Goal: Register for event/course

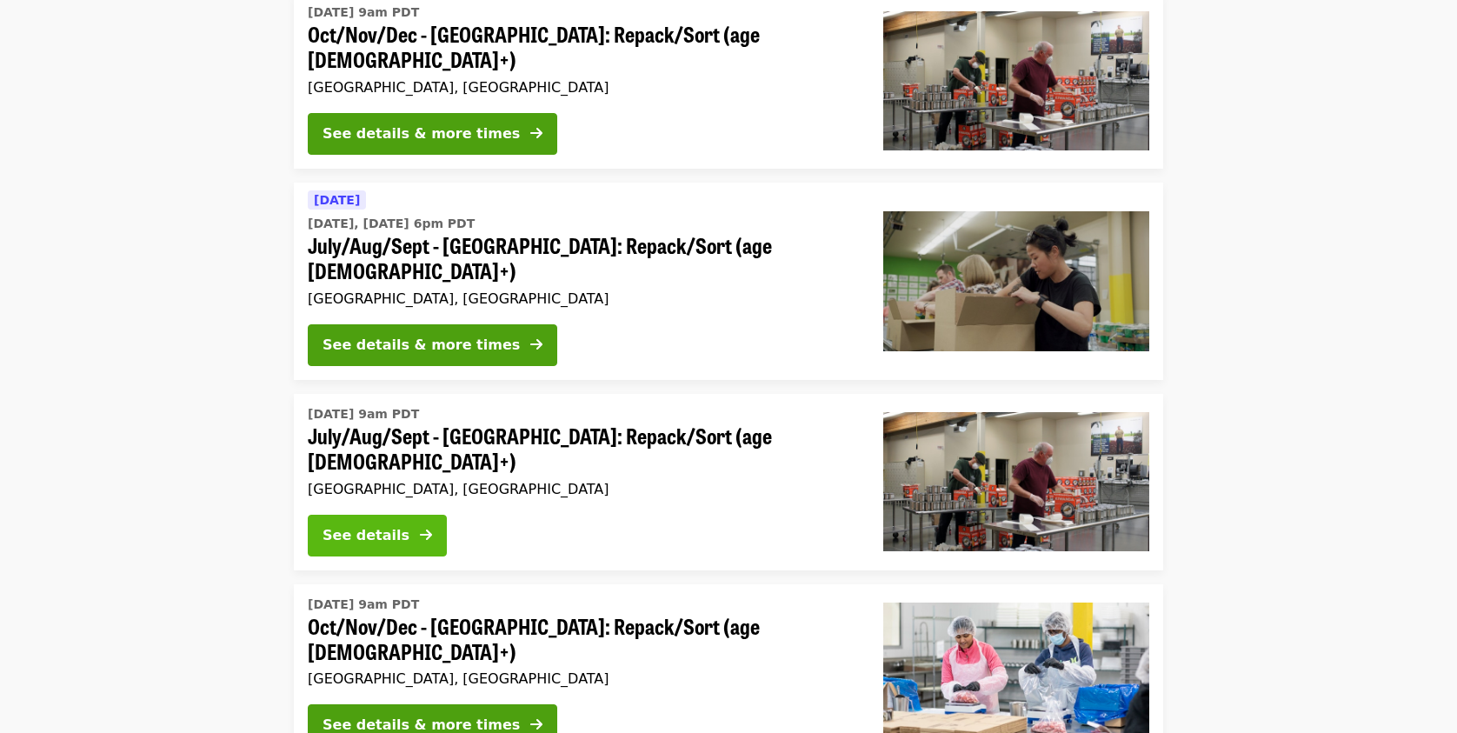
scroll to position [406, 0]
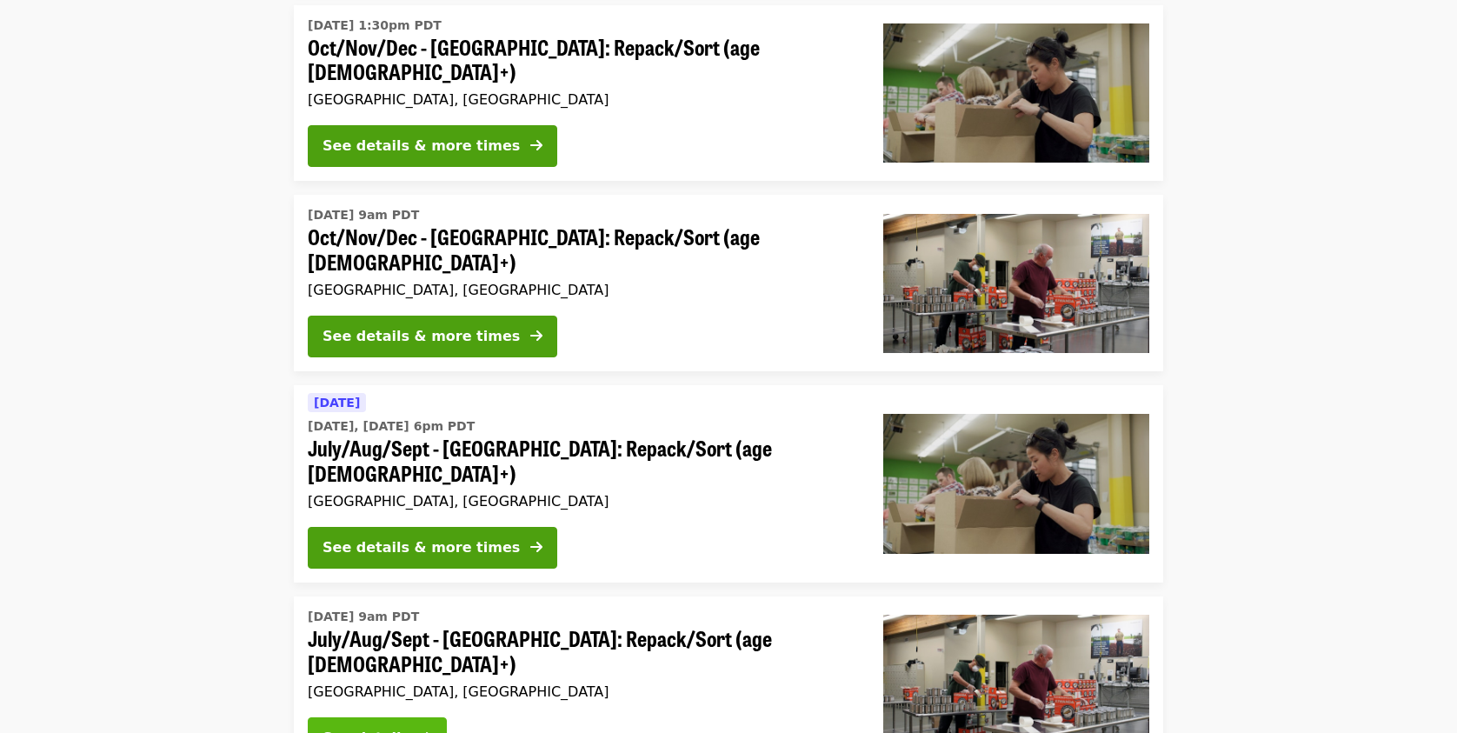
click at [408, 727] on div "See details" at bounding box center [365, 737] width 87 height 21
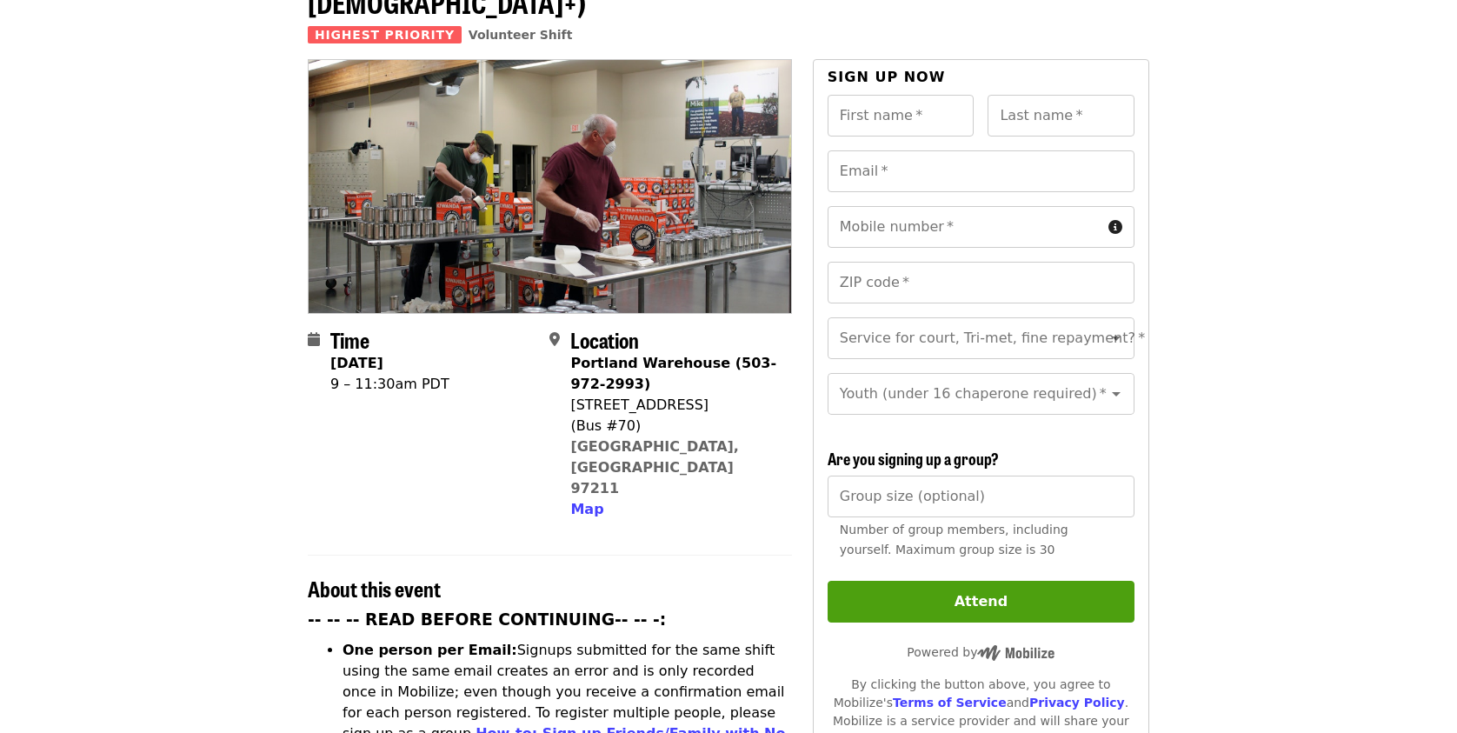
scroll to position [202, 0]
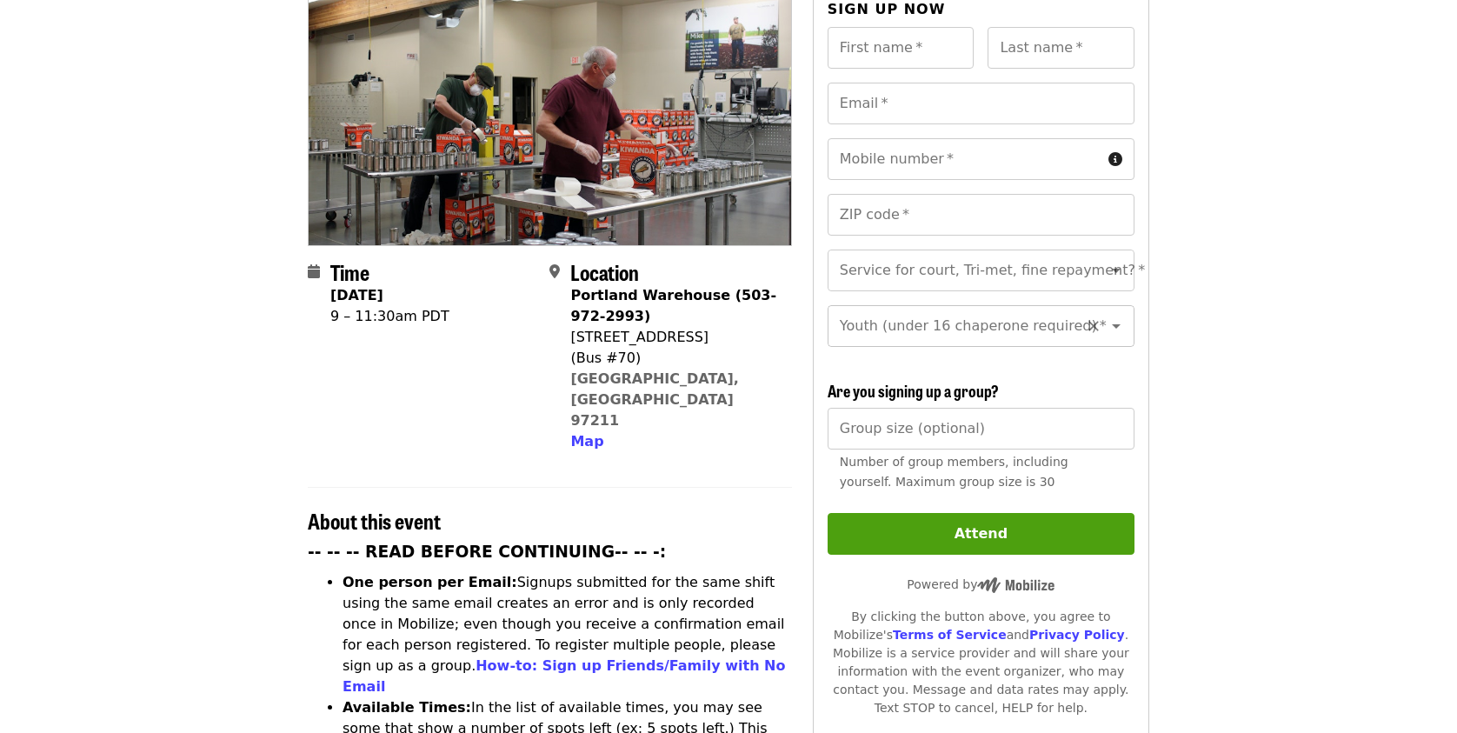
click at [1105, 315] on icon "Open" at bounding box center [1115, 325] width 21 height 21
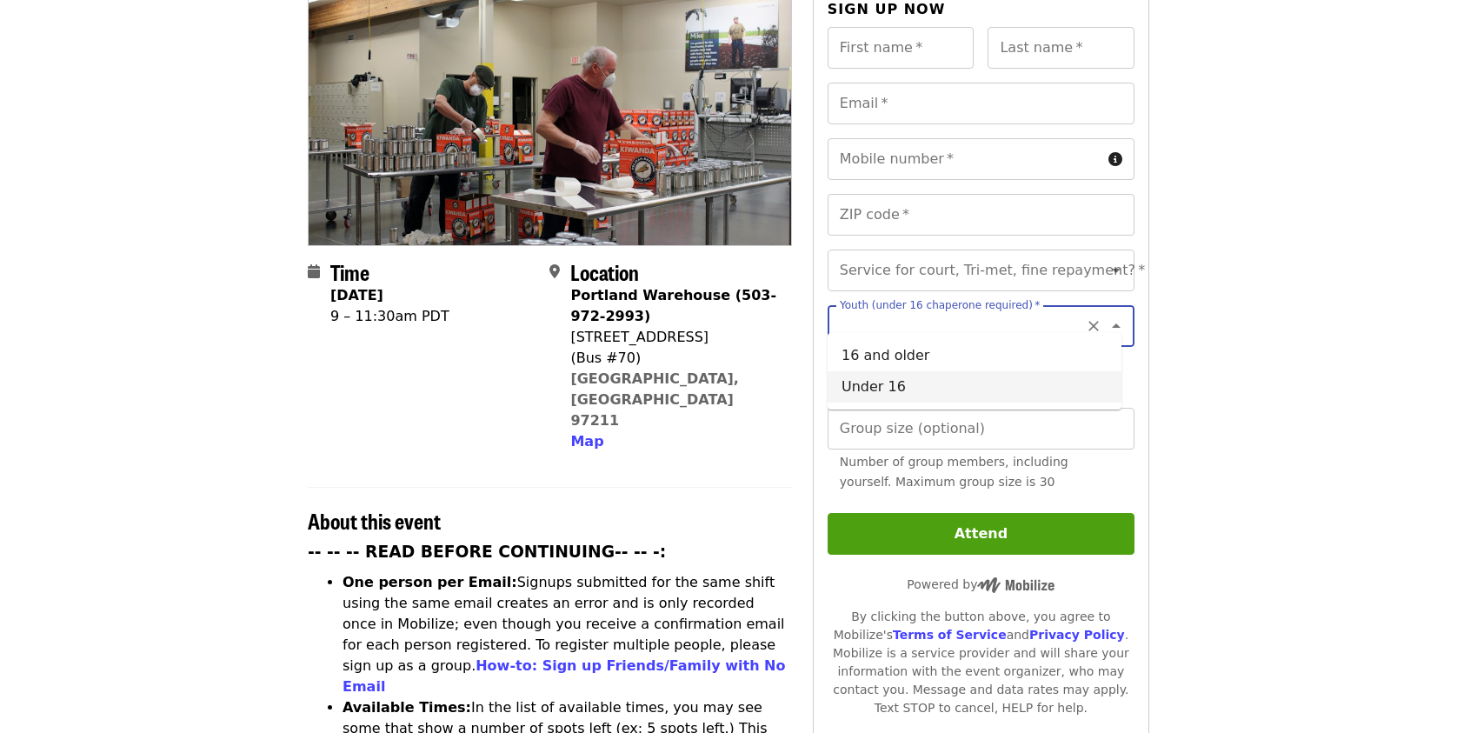
click at [1072, 376] on li "Under 16" at bounding box center [974, 386] width 294 height 31
type input "********"
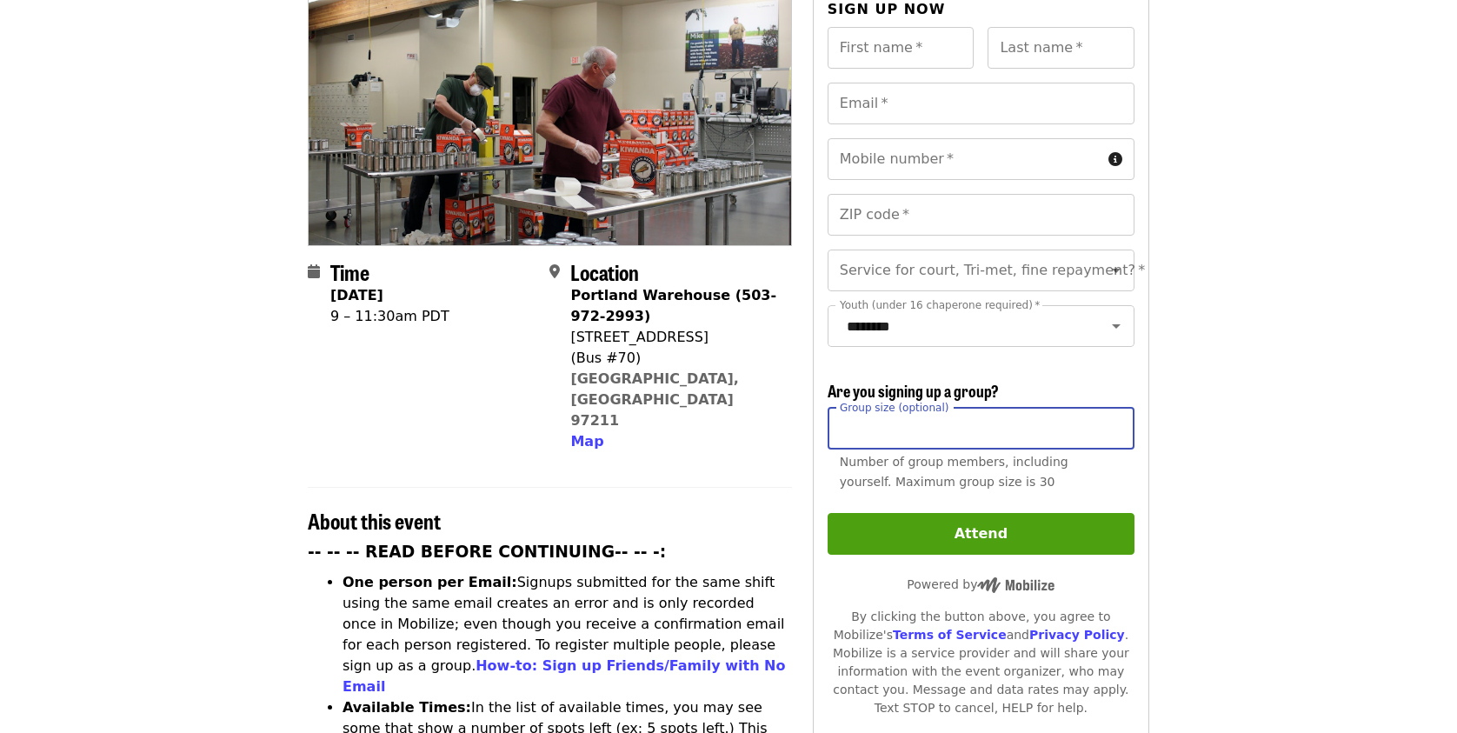
drag, startPoint x: 1067, startPoint y: 419, endPoint x: 1077, endPoint y: 428, distance: 12.9
click at [1077, 428] on input "Group size (optional)" at bounding box center [980, 429] width 307 height 42
click at [1119, 426] on input "*" at bounding box center [980, 429] width 307 height 42
type input "*"
click at [1118, 416] on input "*" at bounding box center [980, 429] width 307 height 42
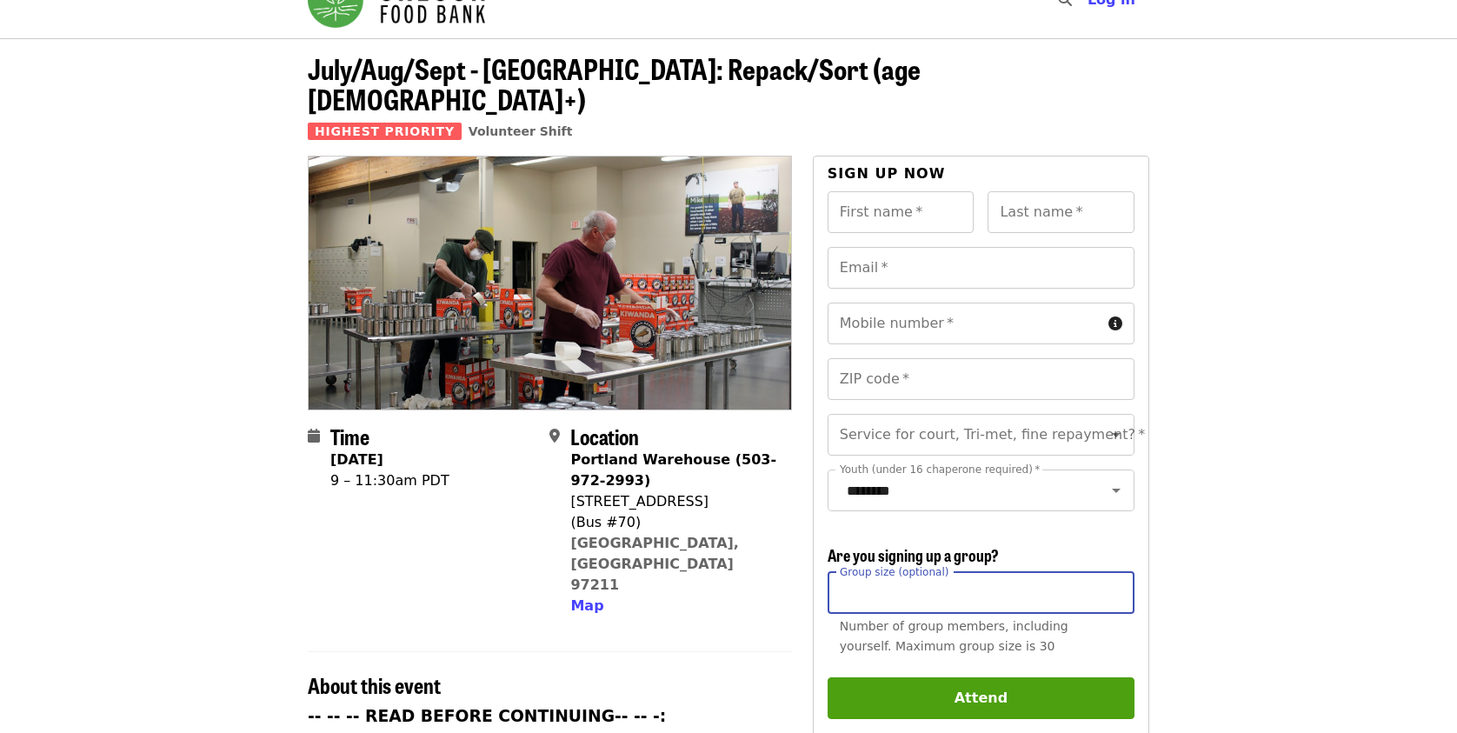
scroll to position [0, 0]
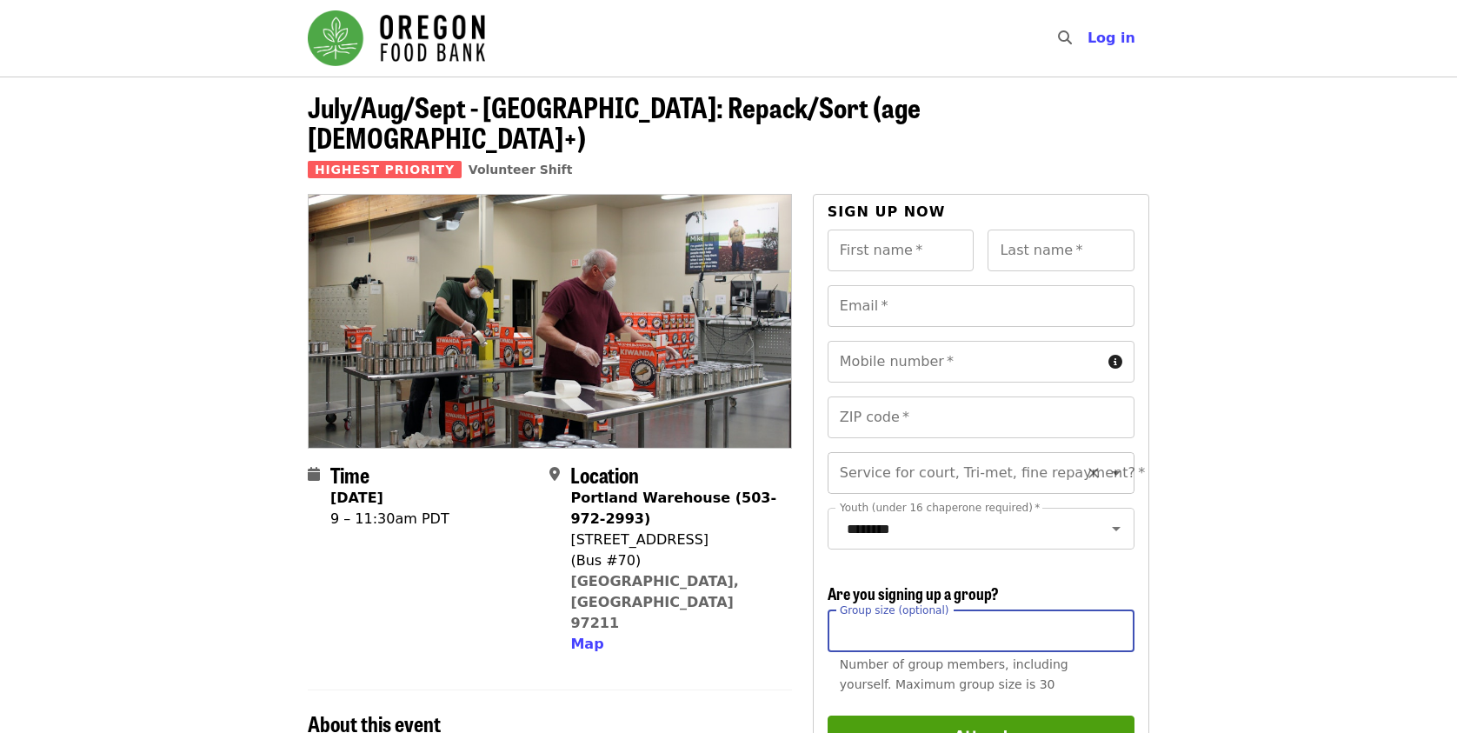
click at [1105, 462] on icon "Open" at bounding box center [1115, 472] width 21 height 21
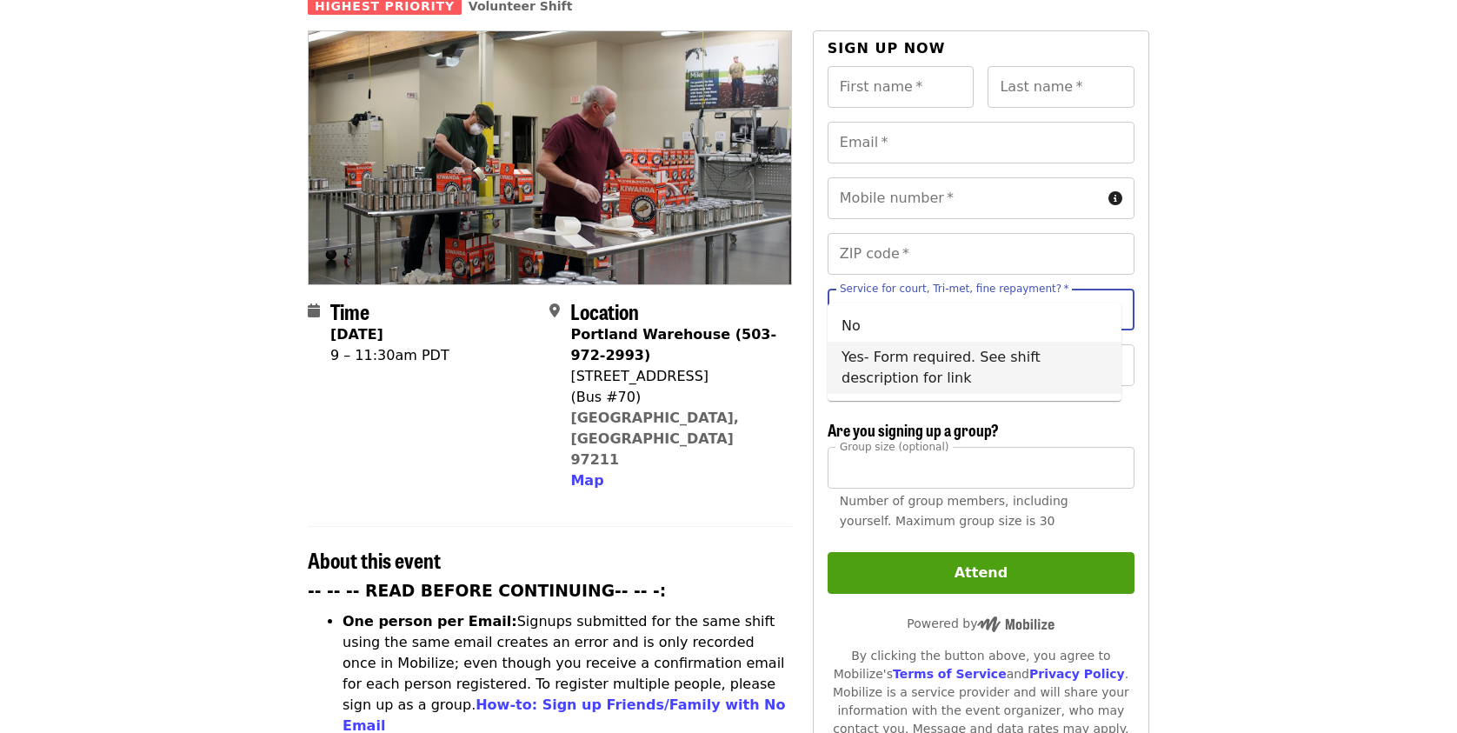
scroll to position [202, 0]
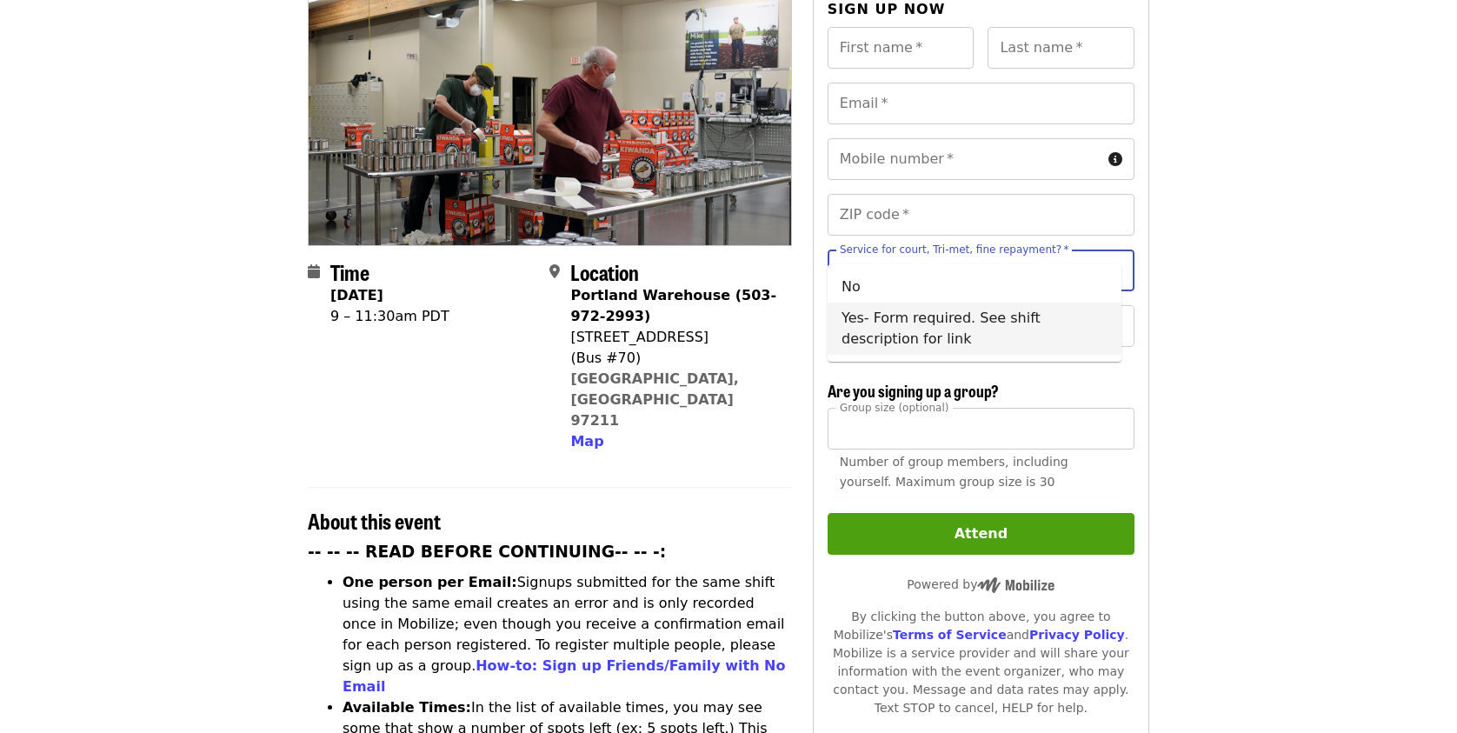
click at [1042, 342] on li "Yes- Form required. See shift description for link" at bounding box center [974, 328] width 294 height 52
type input "**********"
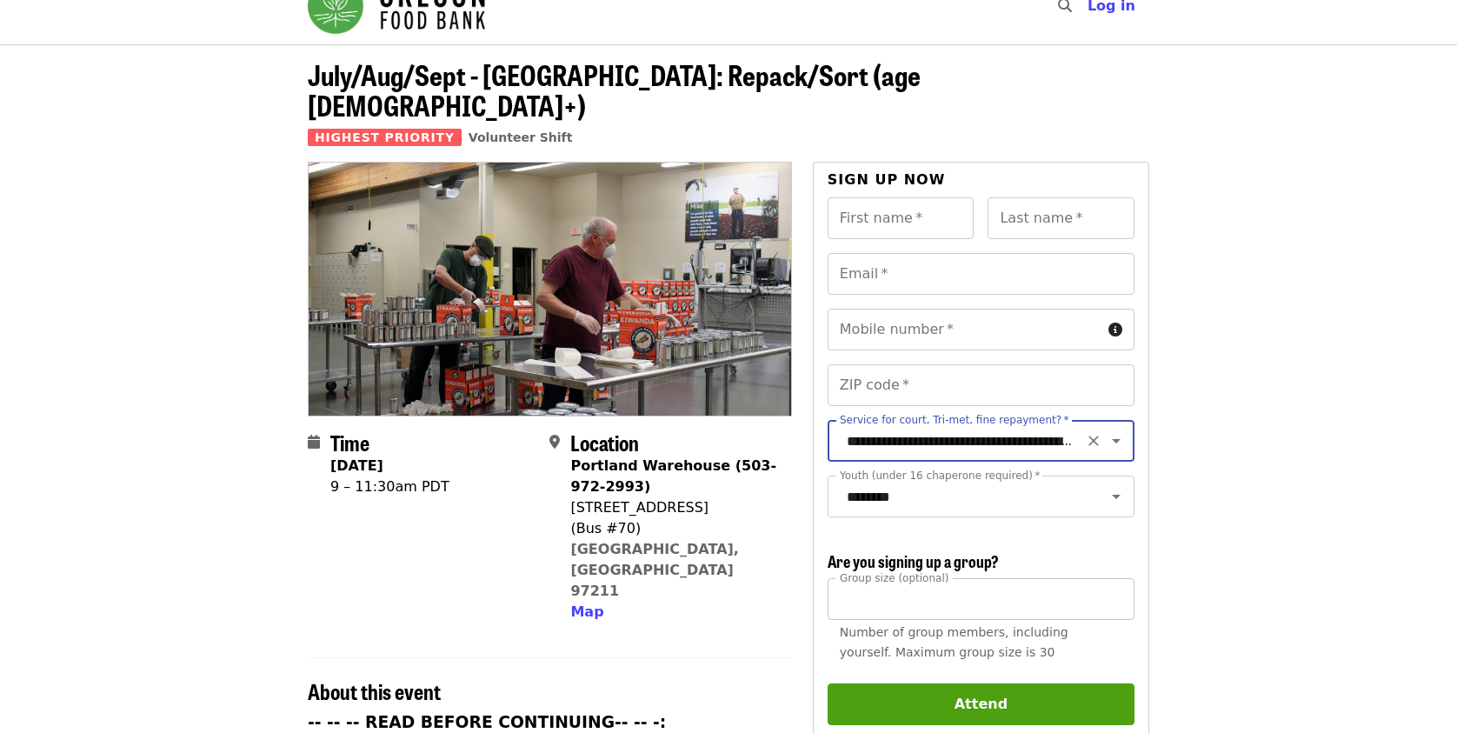
scroll to position [0, 0]
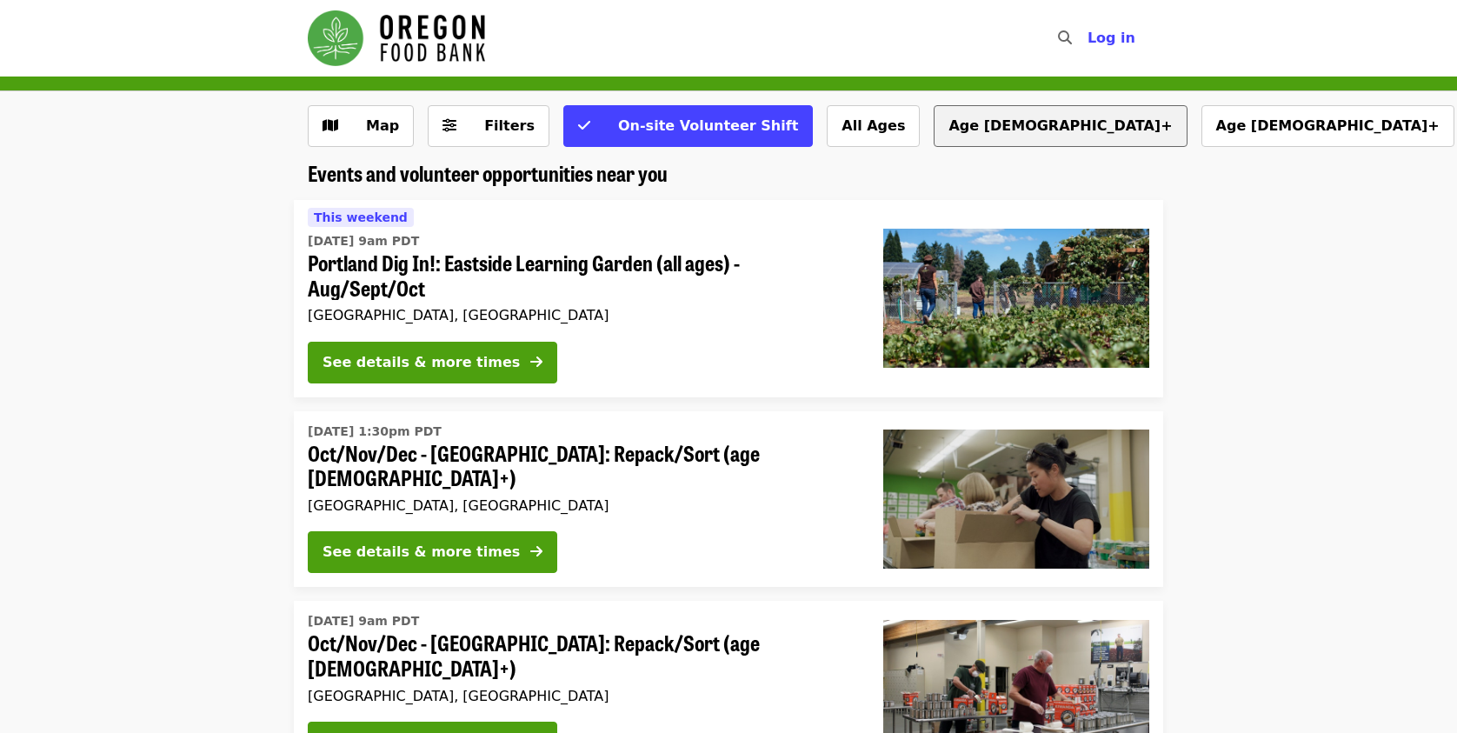
click at [933, 132] on button "Age [DEMOGRAPHIC_DATA]+" at bounding box center [1059, 126] width 253 height 42
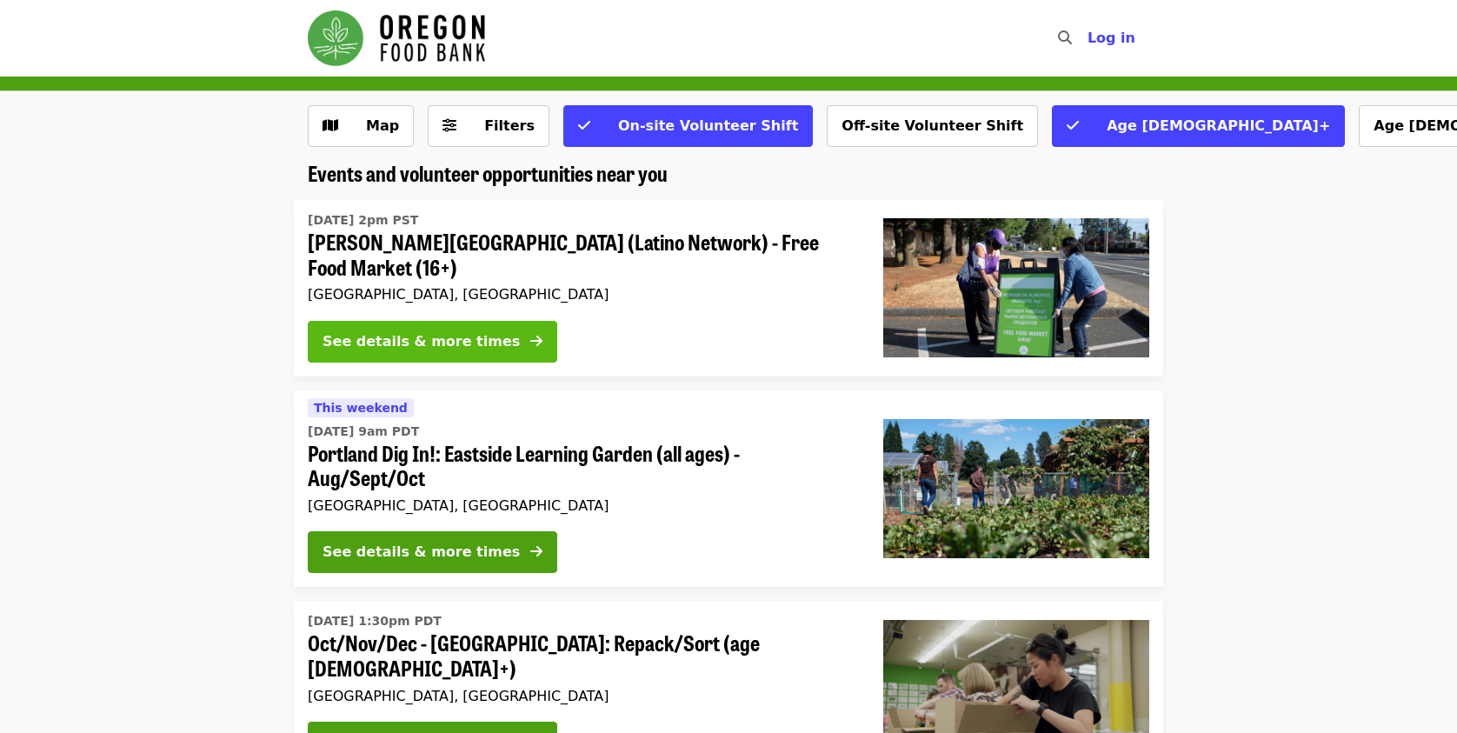
click at [453, 337] on div "See details & more times" at bounding box center [420, 341] width 197 height 21
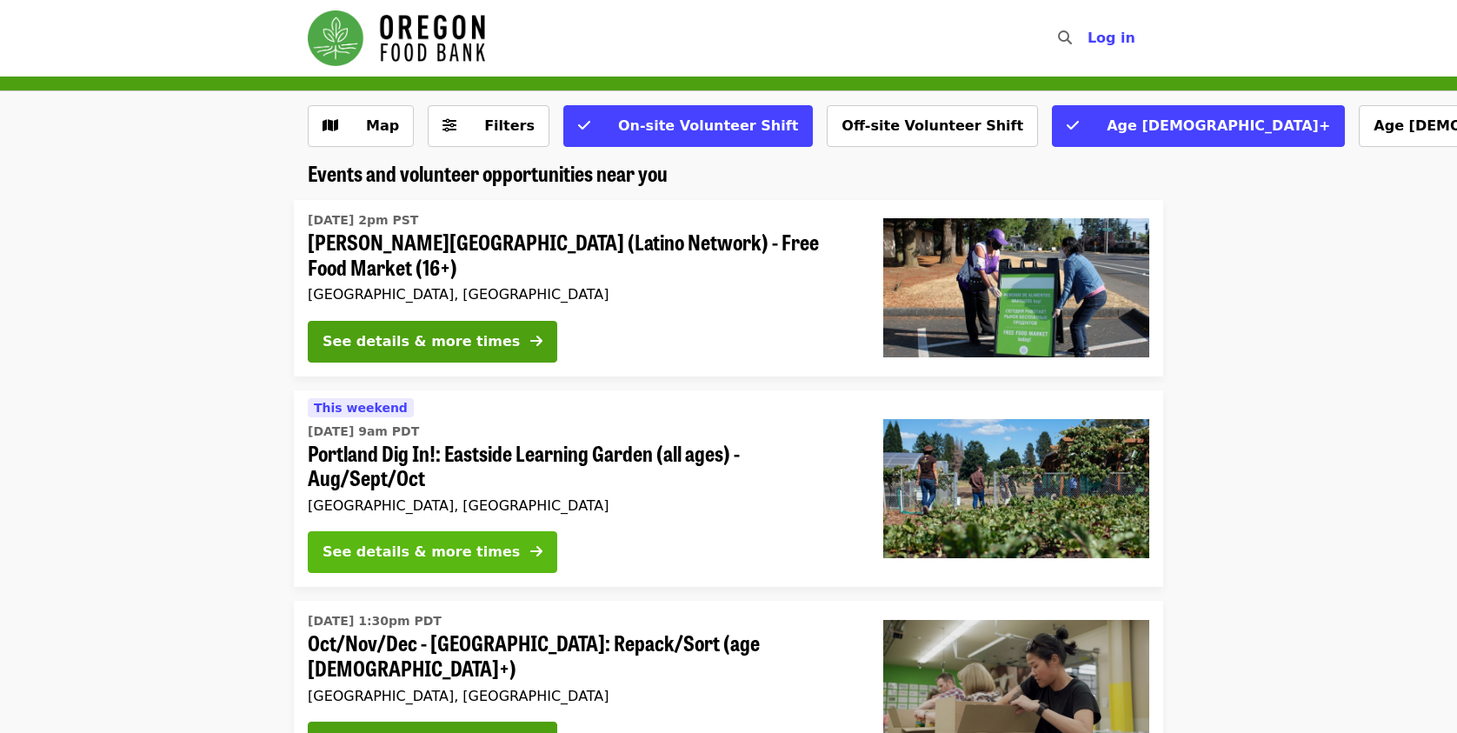
click at [481, 543] on button "See details & more times" at bounding box center [432, 552] width 249 height 42
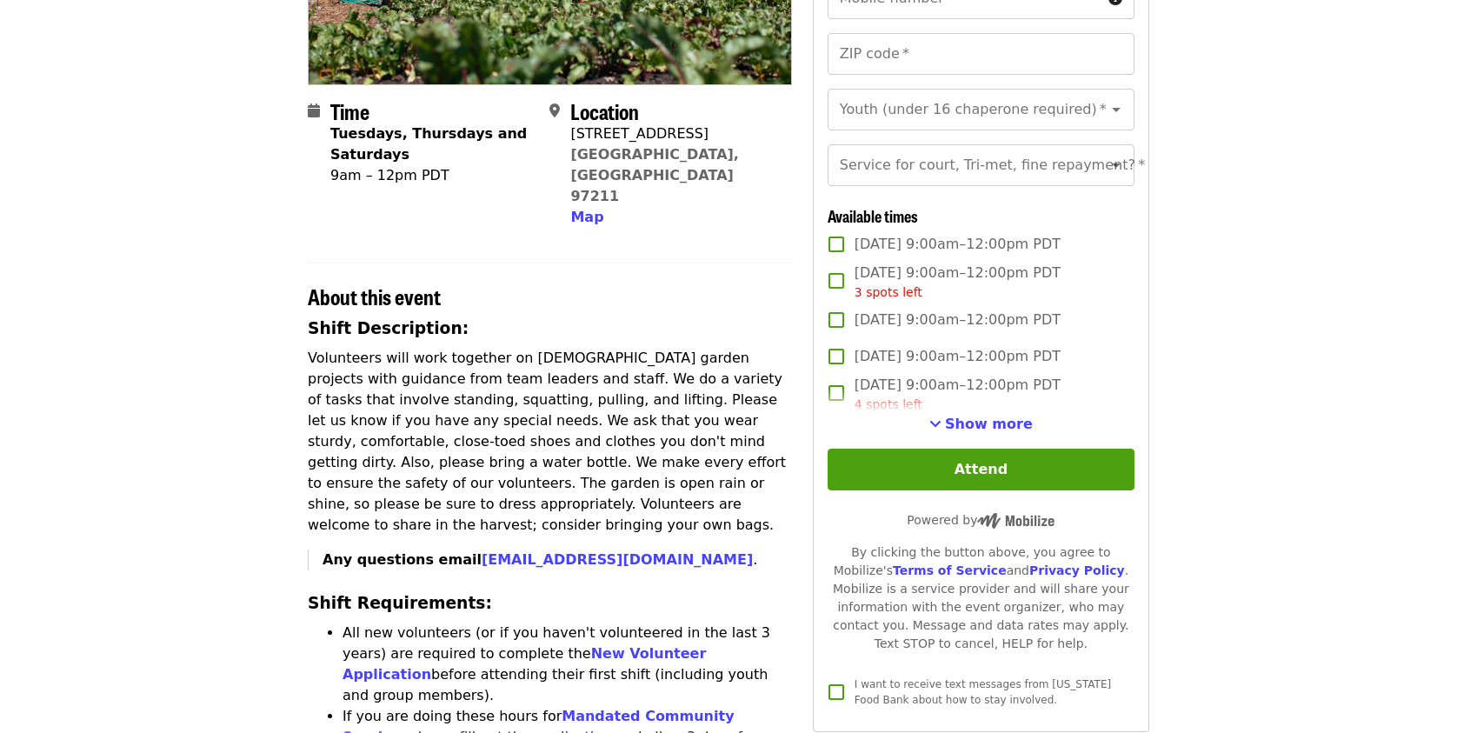
scroll to position [202, 0]
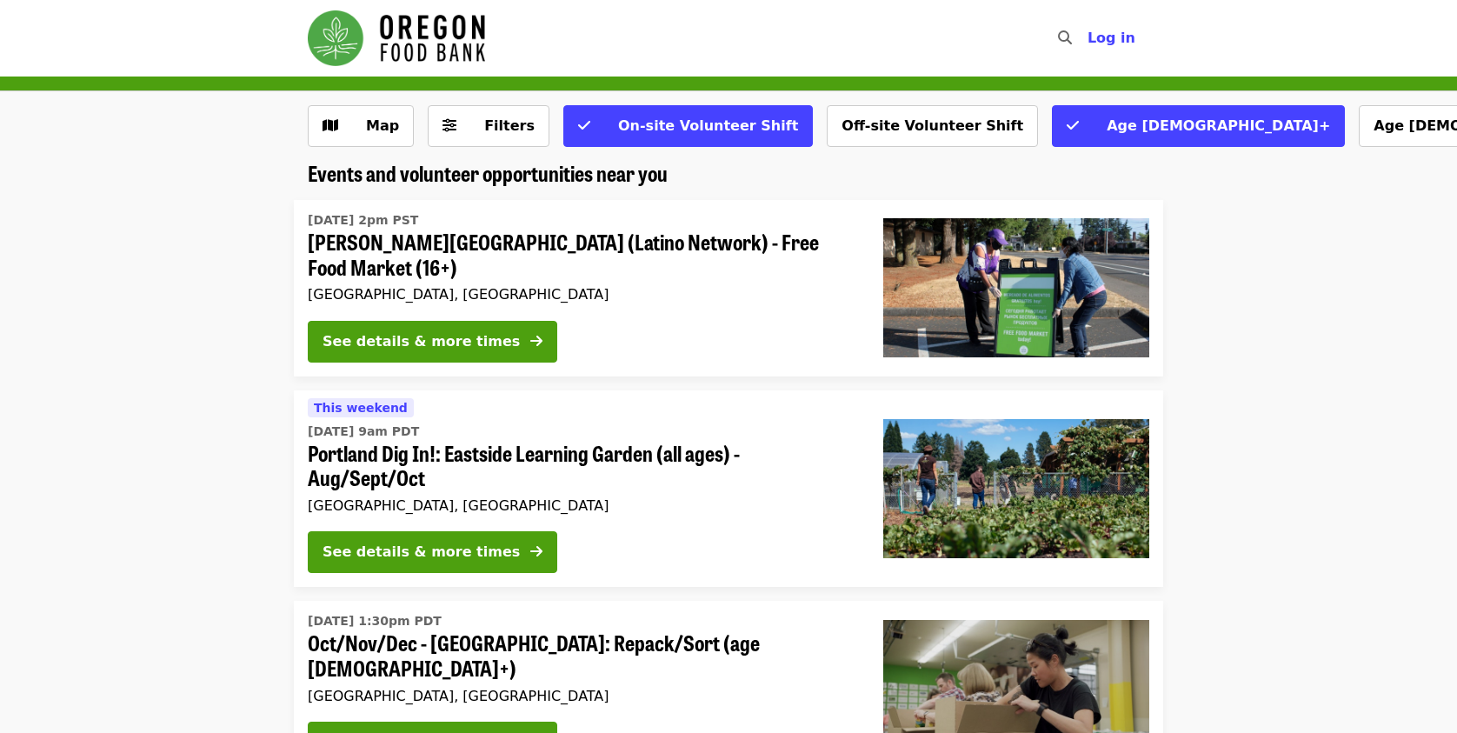
click at [319, 35] on img "Main navigation" at bounding box center [396, 38] width 177 height 56
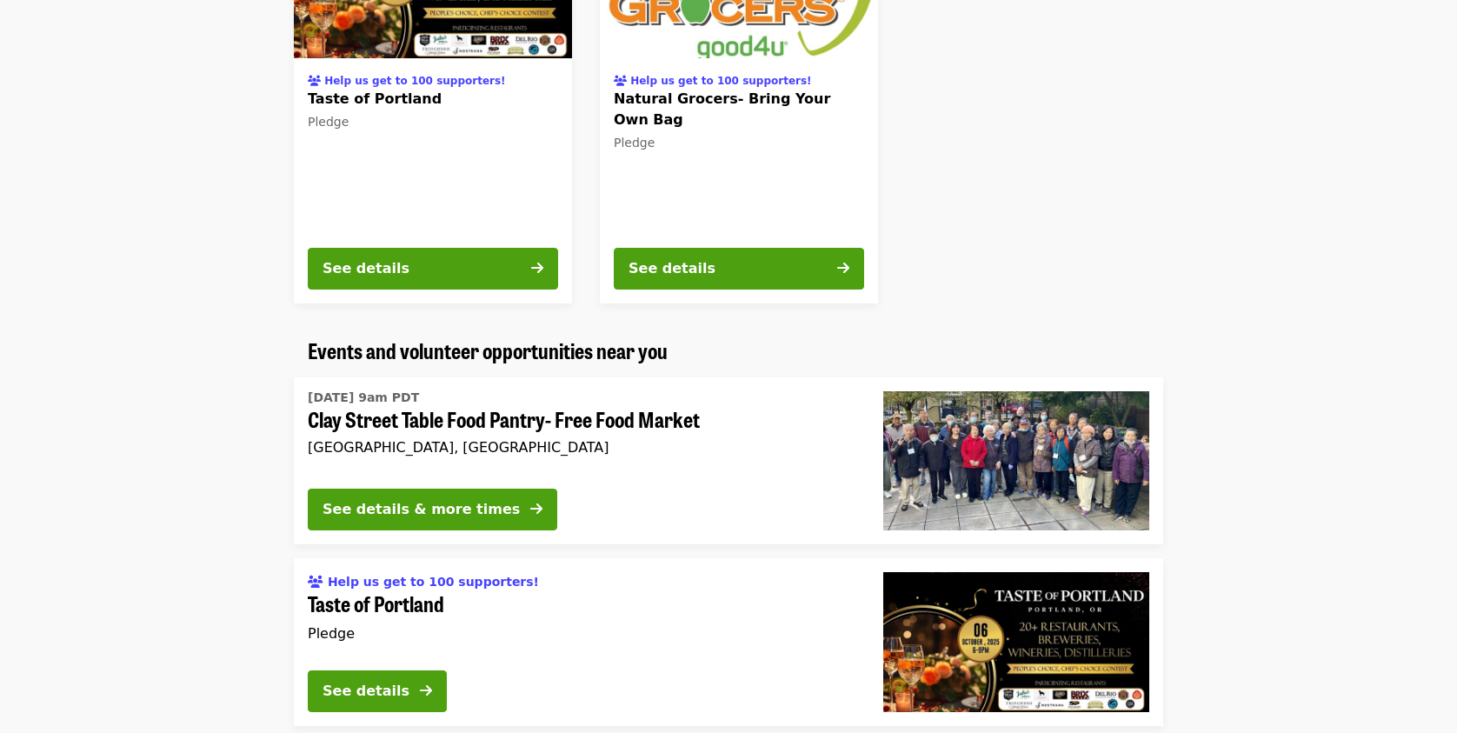
scroll to position [1623, 0]
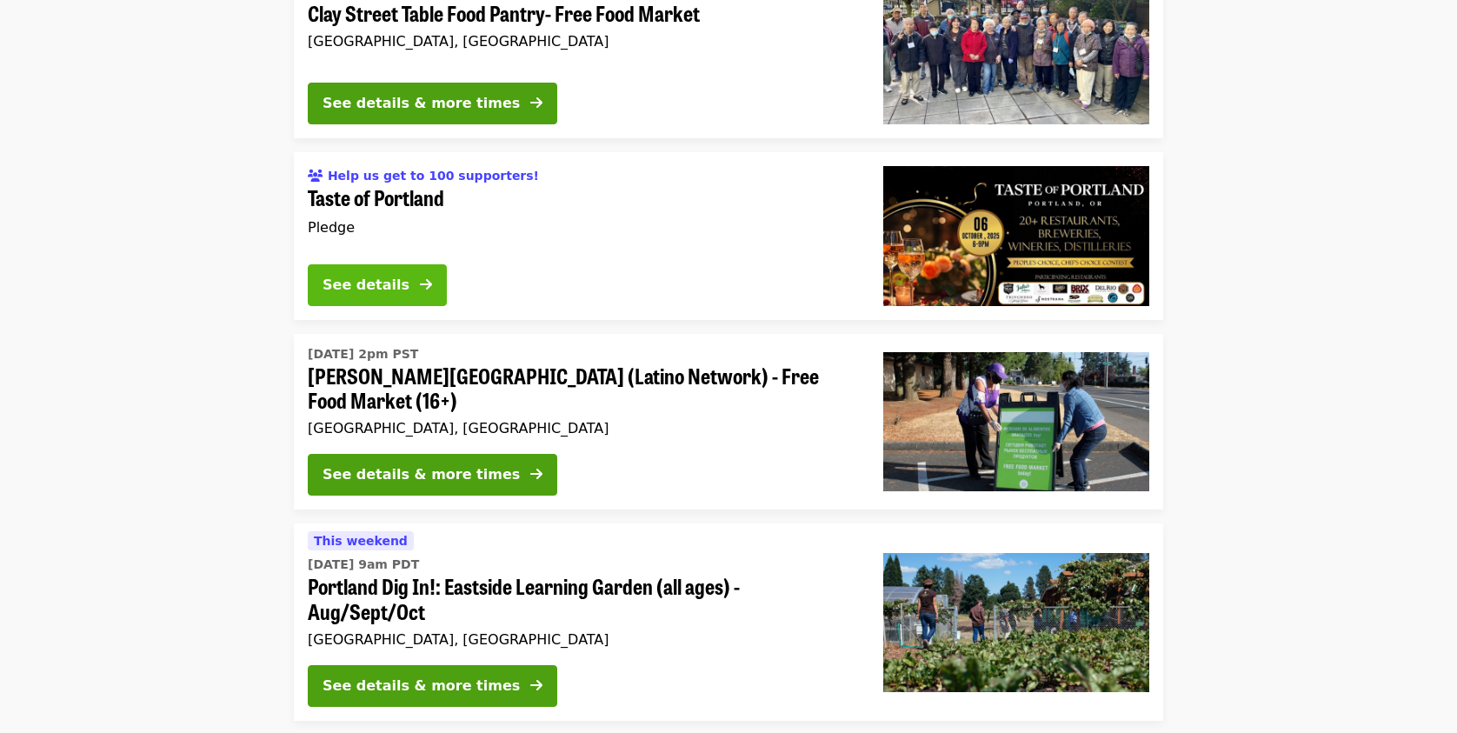
drag, startPoint x: 1461, startPoint y: 371, endPoint x: 341, endPoint y: 278, distance: 1124.1
click at [341, 278] on div "See details" at bounding box center [365, 285] width 87 height 21
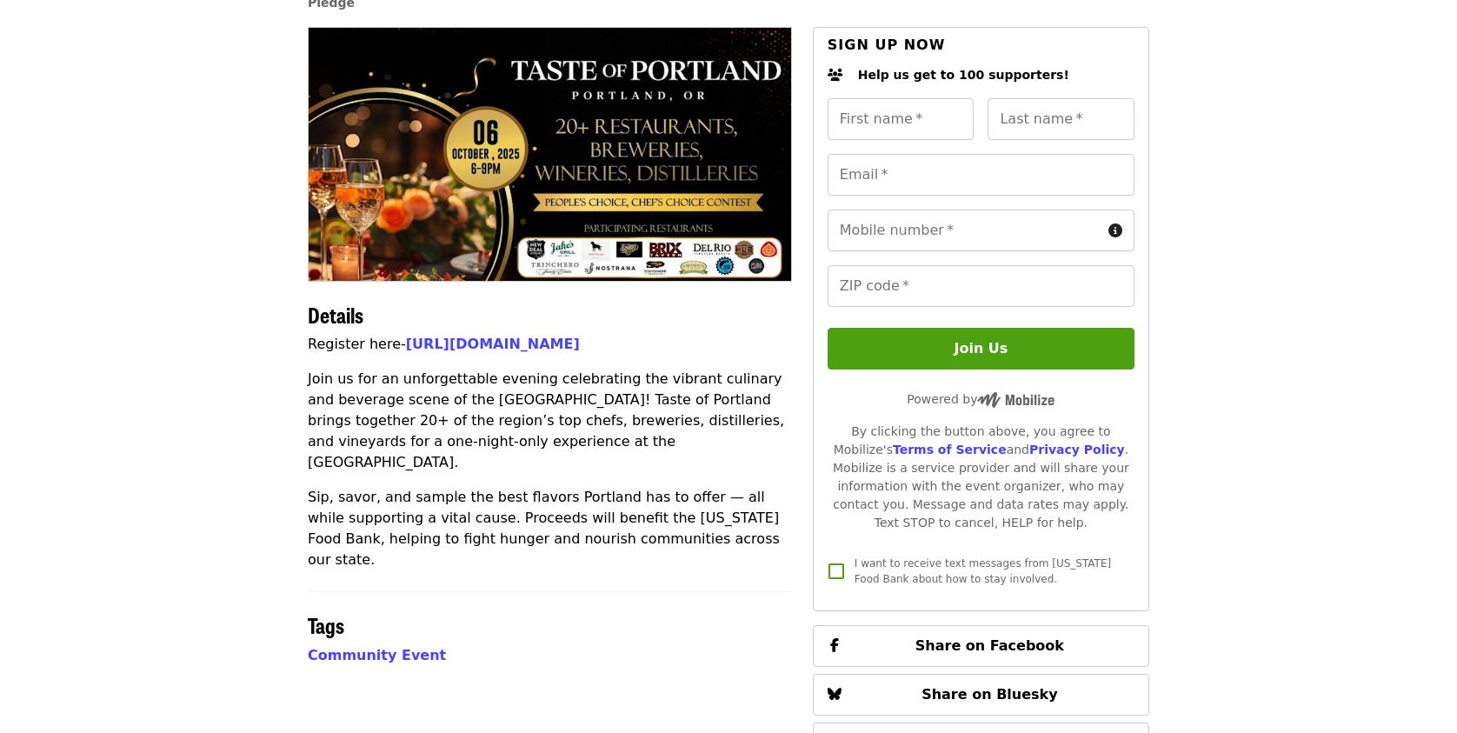
scroll to position [202, 0]
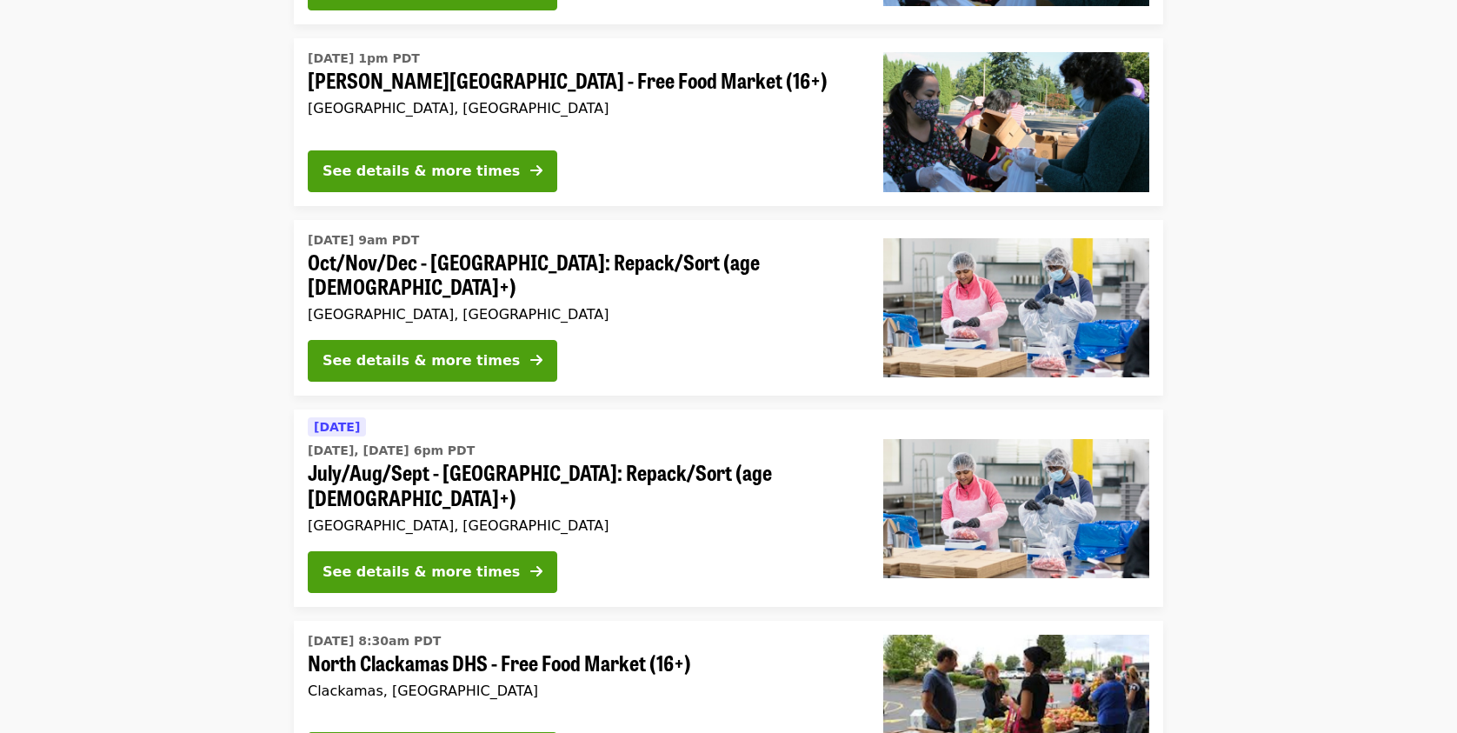
scroll to position [4664, 0]
